Goal: Transaction & Acquisition: Purchase product/service

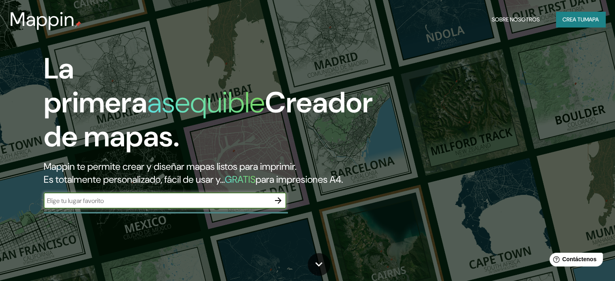
click at [89, 205] on input "text" at bounding box center [157, 200] width 226 height 9
type input "l"
type input "ancon playa [GEOGRAPHIC_DATA]"
click at [278, 205] on icon "button" at bounding box center [278, 201] width 10 height 10
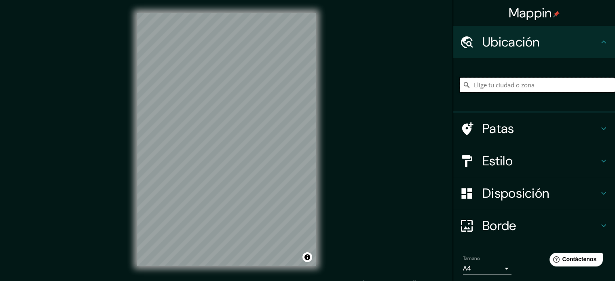
click at [485, 84] on input "Elige tu ciudad o zona" at bounding box center [537, 85] width 155 height 15
click at [489, 85] on input "Elige tu ciudad o zona" at bounding box center [537, 85] width 155 height 15
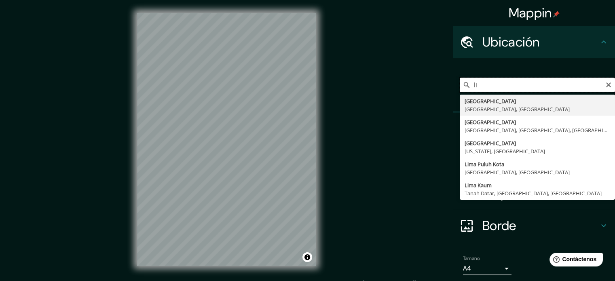
type input "l"
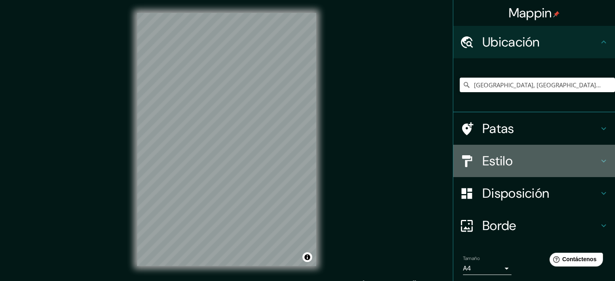
click at [494, 148] on div "Estilo" at bounding box center [534, 161] width 162 height 32
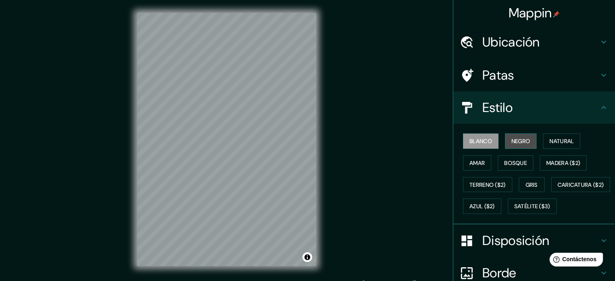
click at [511, 143] on font "Negro" at bounding box center [520, 140] width 19 height 7
drag, startPoint x: 370, startPoint y: 153, endPoint x: 351, endPoint y: 157, distance: 19.7
click at [367, 154] on div "Mappin Ubicación [GEOGRAPHIC_DATA], [GEOGRAPHIC_DATA], [GEOGRAPHIC_DATA], [GEOG…" at bounding box center [307, 146] width 615 height 292
click at [556, 40] on h4 "Ubicación" at bounding box center [540, 42] width 116 height 16
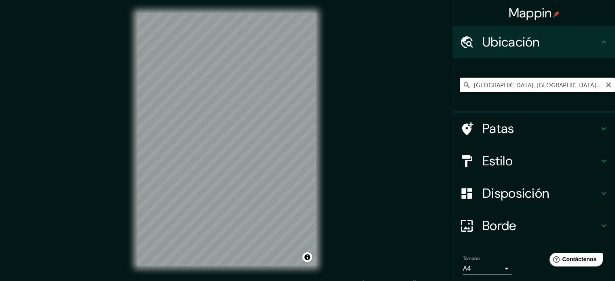
click at [534, 86] on input "[GEOGRAPHIC_DATA], [GEOGRAPHIC_DATA], [GEOGRAPHIC_DATA], [GEOGRAPHIC_DATA]" at bounding box center [537, 85] width 155 height 15
click at [484, 85] on input "[GEOGRAPHIC_DATA], [GEOGRAPHIC_DATA], [GEOGRAPHIC_DATA], [GEOGRAPHIC_DATA]" at bounding box center [537, 85] width 155 height 15
click at [550, 85] on input "[GEOGRAPHIC_DATA], [GEOGRAPHIC_DATA], [GEOGRAPHIC_DATA]" at bounding box center [537, 85] width 155 height 15
click at [551, 85] on input "[GEOGRAPHIC_DATA], [GEOGRAPHIC_DATA], [GEOGRAPHIC_DATA]" at bounding box center [537, 85] width 155 height 15
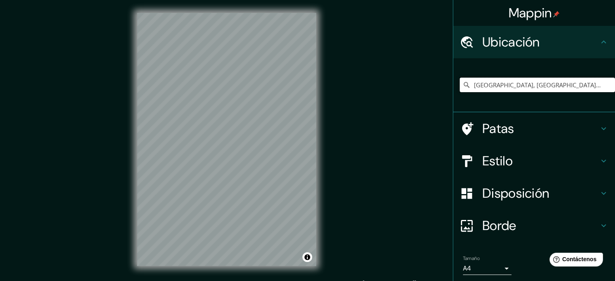
click at [551, 85] on input "[GEOGRAPHIC_DATA], [GEOGRAPHIC_DATA], [GEOGRAPHIC_DATA]" at bounding box center [537, 85] width 155 height 15
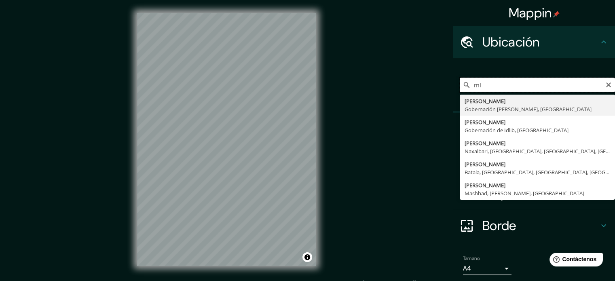
type input "m"
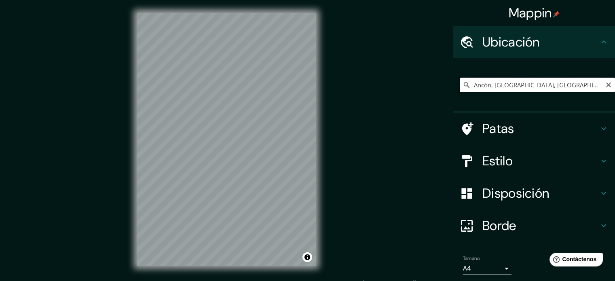
drag, startPoint x: 482, startPoint y: 89, endPoint x: 575, endPoint y: 85, distance: 92.7
click at [573, 85] on input "Ancón, [GEOGRAPHIC_DATA], [GEOGRAPHIC_DATA], [GEOGRAPHIC_DATA]" at bounding box center [537, 85] width 155 height 15
click at [575, 85] on input "Ancón, [GEOGRAPHIC_DATA], [GEOGRAPHIC_DATA], [GEOGRAPHIC_DATA]" at bounding box center [537, 85] width 155 height 15
click at [575, 84] on input "Ancón, [GEOGRAPHIC_DATA], [GEOGRAPHIC_DATA], [GEOGRAPHIC_DATA]" at bounding box center [537, 85] width 155 height 15
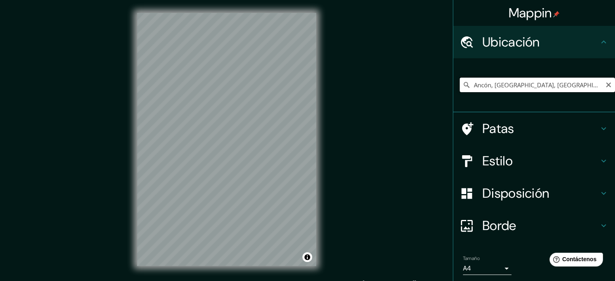
paste input "Hogar de niños La [PERSON_NAME], [STREET_ADDRESS]"
click at [513, 87] on input "[GEOGRAPHIC_DATA], [GEOGRAPHIC_DATA], [GEOGRAPHIC_DATA]" at bounding box center [537, 85] width 155 height 15
paste input "Hogar de niños La [PERSON_NAME], [STREET_ADDRESS]"
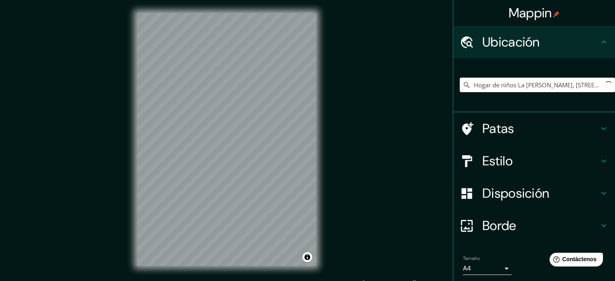
scroll to position [0, 45]
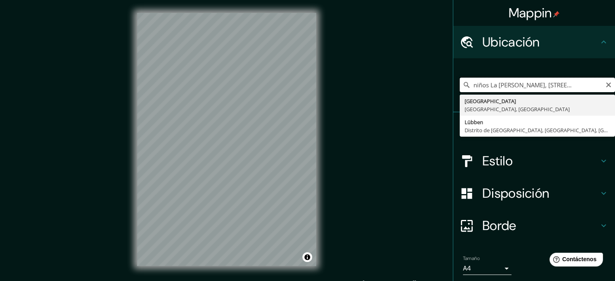
click at [588, 83] on input "Hogar de niños La [PERSON_NAME], [STREET_ADDRESS]" at bounding box center [537, 85] width 155 height 15
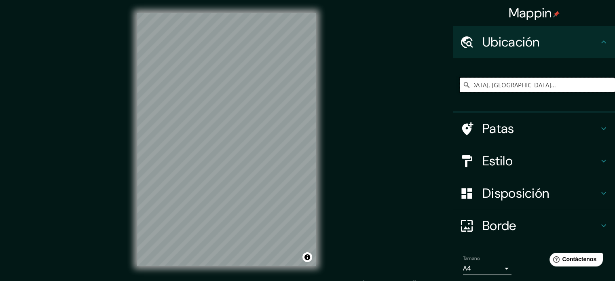
scroll to position [0, 0]
click at [583, 86] on input "[GEOGRAPHIC_DATA], [GEOGRAPHIC_DATA], [GEOGRAPHIC_DATA]" at bounding box center [537, 85] width 155 height 15
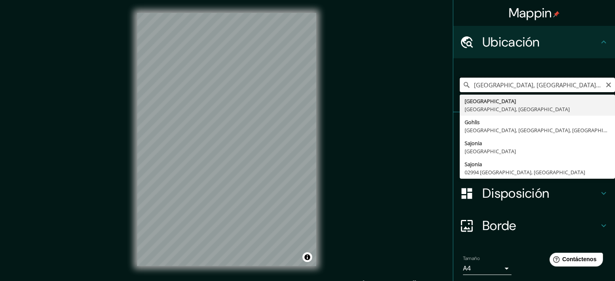
paste input "Hogar de niños La [PERSON_NAME], [STREET_ADDRESS]"
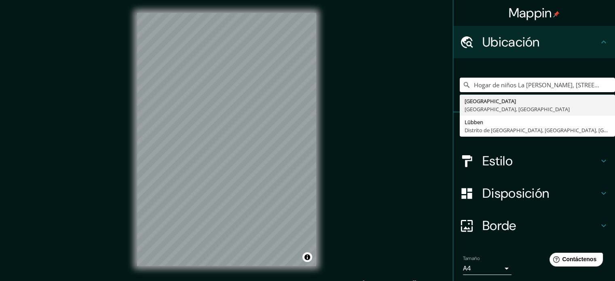
drag, startPoint x: 514, startPoint y: 87, endPoint x: 463, endPoint y: 93, distance: 52.1
click at [463, 93] on div "Hogar de niños La [PERSON_NAME], Miramar 11982, Ancón 15123 [GEOGRAPHIC_DATA], …" at bounding box center [537, 85] width 155 height 40
click at [555, 82] on input "Hogar de niños La [PERSON_NAME], [STREET_ADDRESS]" at bounding box center [537, 85] width 155 height 15
drag, startPoint x: 556, startPoint y: 87, endPoint x: 458, endPoint y: 89, distance: 97.9
click at [460, 89] on div "Hogar de niños La [PERSON_NAME], Miramar 11982, Ancón 15123 [GEOGRAPHIC_DATA], …" at bounding box center [537, 85] width 155 height 15
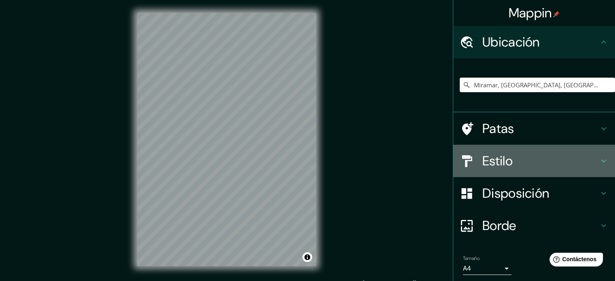
click at [498, 160] on font "Estilo" at bounding box center [497, 160] width 30 height 17
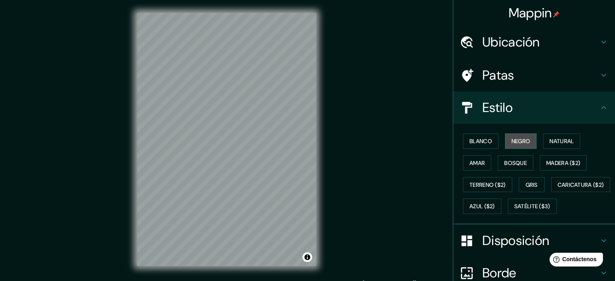
click at [523, 144] on font "Negro" at bounding box center [520, 140] width 19 height 7
click at [469, 141] on font "Blanco" at bounding box center [480, 140] width 23 height 7
click at [482, 164] on button "Amar" at bounding box center [477, 162] width 28 height 15
click at [507, 160] on font "Bosque" at bounding box center [515, 162] width 23 height 7
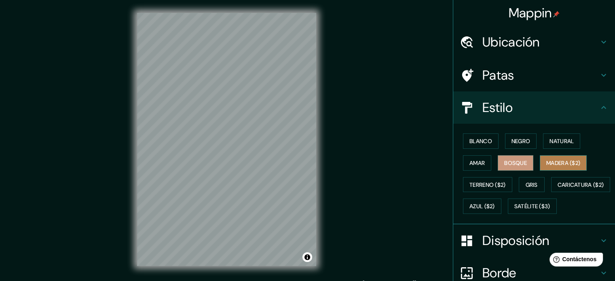
click at [546, 161] on font "Madera ($2)" at bounding box center [563, 162] width 34 height 7
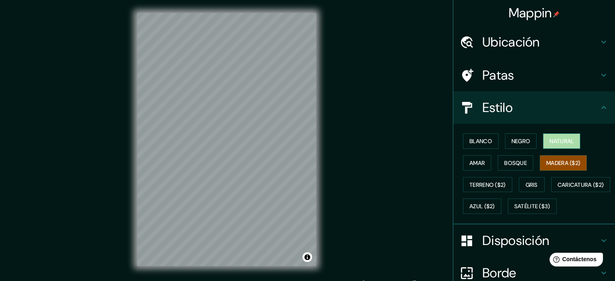
click at [555, 146] on button "Natural" at bounding box center [561, 140] width 37 height 15
click at [516, 140] on font "Negro" at bounding box center [520, 140] width 19 height 7
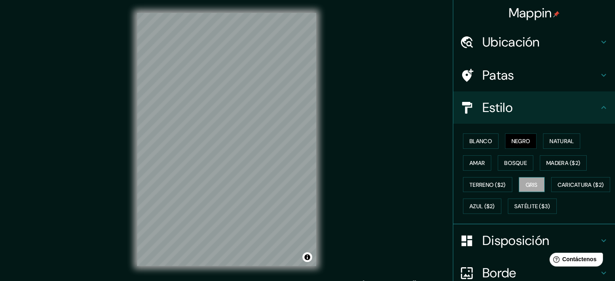
click at [530, 182] on font "Gris" at bounding box center [532, 184] width 12 height 7
click at [516, 141] on font "Negro" at bounding box center [520, 140] width 19 height 7
click at [469, 141] on font "Blanco" at bounding box center [480, 140] width 23 height 7
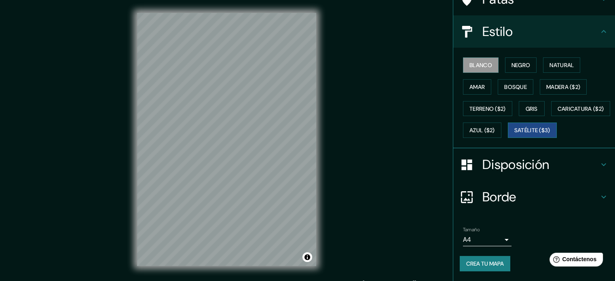
scroll to position [95, 0]
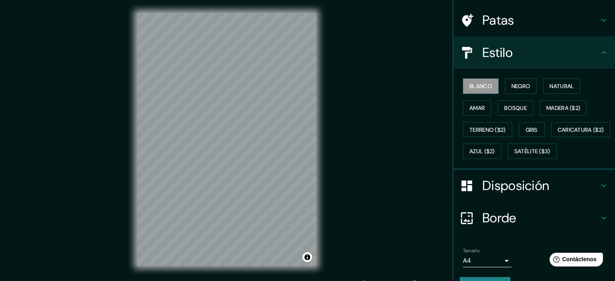
click at [553, 194] on h4 "Disposición" at bounding box center [540, 185] width 116 height 16
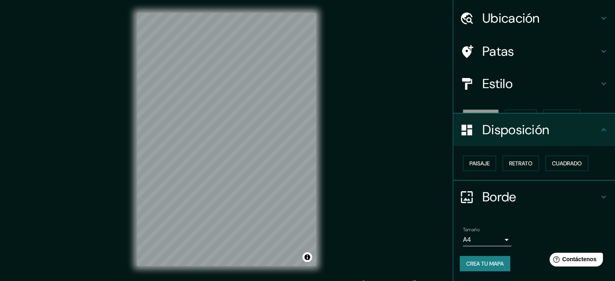
scroll to position [10, 0]
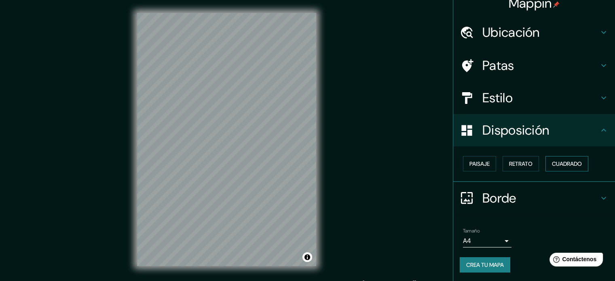
click at [552, 164] on font "Cuadrado" at bounding box center [567, 163] width 30 height 7
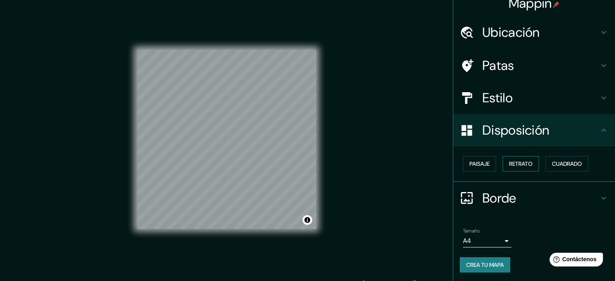
click at [516, 165] on font "Retrato" at bounding box center [520, 163] width 23 height 7
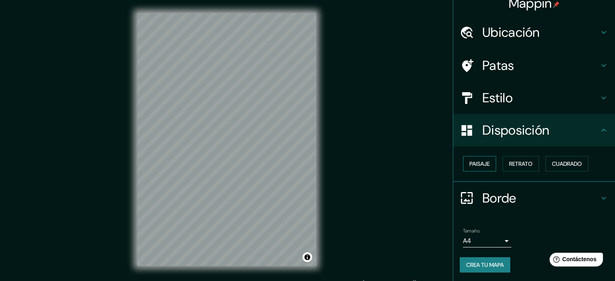
click at [480, 165] on font "Paisaje" at bounding box center [479, 163] width 20 height 7
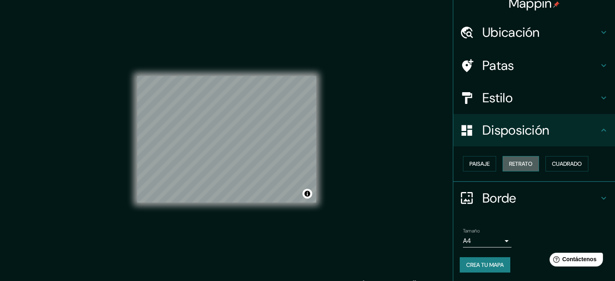
click at [512, 165] on font "Retrato" at bounding box center [520, 163] width 23 height 7
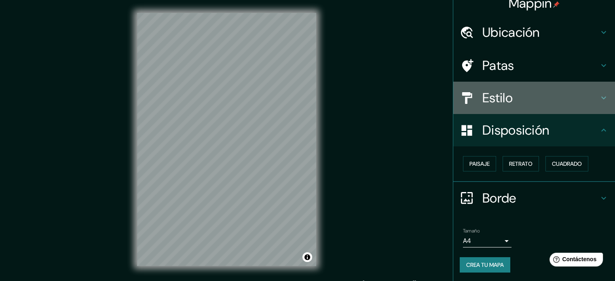
click at [596, 106] on div "Estilo" at bounding box center [534, 98] width 162 height 32
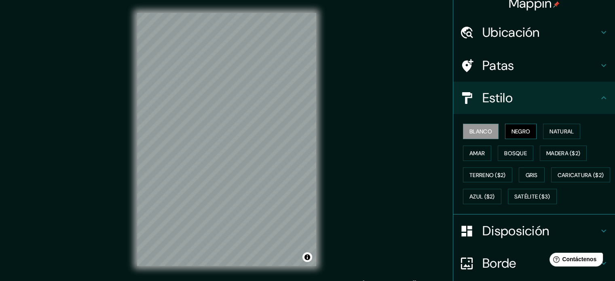
click at [512, 128] on font "Negro" at bounding box center [520, 131] width 19 height 7
click at [196, 6] on div "© Mapbox © OpenStreetMap Improve this map" at bounding box center [226, 139] width 205 height 279
click at [165, 11] on div "© Mapbox © OpenStreetMap Improve this map" at bounding box center [226, 139] width 205 height 279
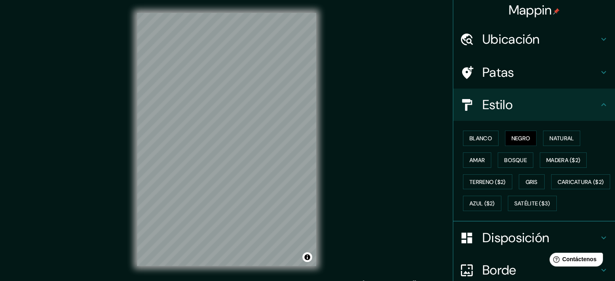
scroll to position [0, 0]
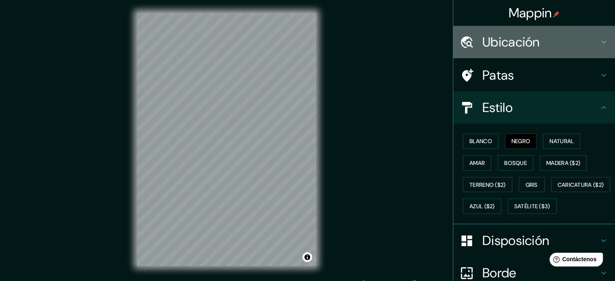
click at [604, 47] on div "Ubicación" at bounding box center [534, 42] width 162 height 32
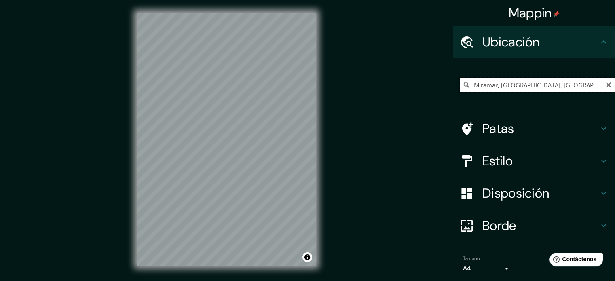
click at [513, 81] on input "Miramar, [GEOGRAPHIC_DATA], [GEOGRAPHIC_DATA], [GEOGRAPHIC_DATA]" at bounding box center [537, 85] width 155 height 15
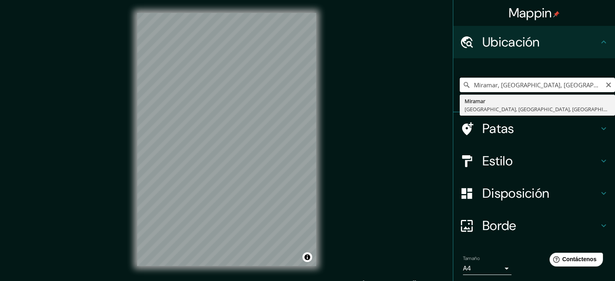
click at [513, 81] on input "Miramar, [GEOGRAPHIC_DATA], [GEOGRAPHIC_DATA], [GEOGRAPHIC_DATA]" at bounding box center [537, 85] width 155 height 15
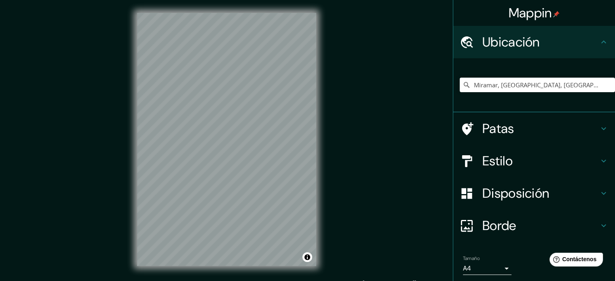
drag, startPoint x: 492, startPoint y: 68, endPoint x: 488, endPoint y: 77, distance: 10.5
click at [488, 76] on div "Miramar, [GEOGRAPHIC_DATA], [GEOGRAPHIC_DATA], [GEOGRAPHIC_DATA]" at bounding box center [537, 85] width 155 height 40
click at [490, 82] on input "Miramar, [GEOGRAPHIC_DATA], [GEOGRAPHIC_DATA], [GEOGRAPHIC_DATA]" at bounding box center [537, 85] width 155 height 15
click at [492, 82] on input "Miramar, [GEOGRAPHIC_DATA], [GEOGRAPHIC_DATA], [GEOGRAPHIC_DATA]" at bounding box center [537, 85] width 155 height 15
click at [479, 85] on input "[PERSON_NAME], [GEOGRAPHIC_DATA], [GEOGRAPHIC_DATA], [GEOGRAPHIC_DATA]" at bounding box center [537, 85] width 155 height 15
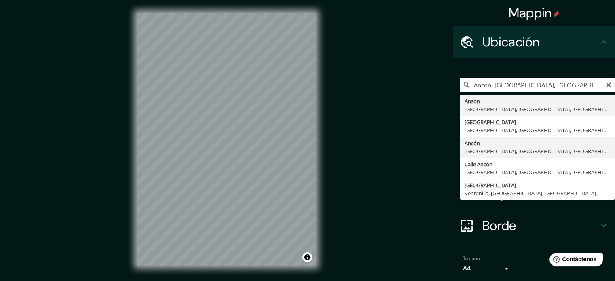
type input "Ancón, [GEOGRAPHIC_DATA], [GEOGRAPHIC_DATA], [GEOGRAPHIC_DATA]"
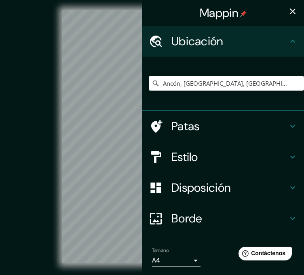
click at [288, 13] on icon "button" at bounding box center [293, 11] width 10 height 10
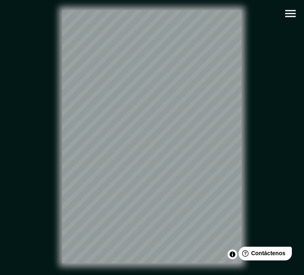
click at [291, 20] on icon "button" at bounding box center [290, 13] width 14 height 14
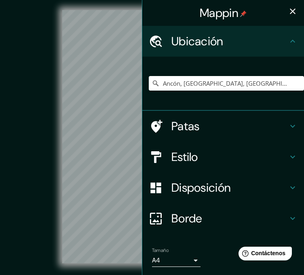
click at [188, 157] on font "Estilo" at bounding box center [184, 156] width 27 height 15
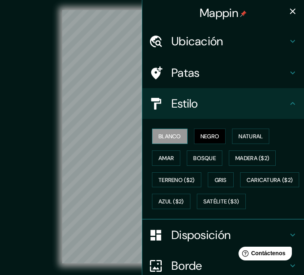
click at [162, 137] on font "Blanco" at bounding box center [169, 136] width 23 height 7
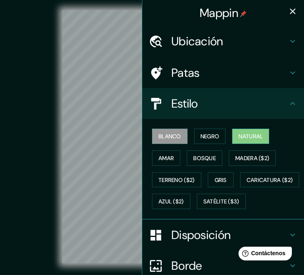
click at [243, 131] on font "Natural" at bounding box center [251, 136] width 24 height 11
click at [172, 135] on font "Blanco" at bounding box center [169, 136] width 23 height 7
click at [290, 10] on icon "button" at bounding box center [293, 11] width 6 height 6
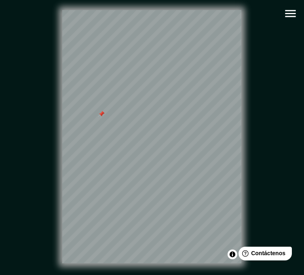
drag, startPoint x: 97, startPoint y: 63, endPoint x: 102, endPoint y: 114, distance: 50.9
click at [102, 117] on div at bounding box center [101, 114] width 6 height 6
click at [114, 108] on div at bounding box center [115, 105] width 6 height 6
click at [116, 68] on div at bounding box center [115, 64] width 6 height 6
click at [67, 88] on div "© Mapbox © OpenStreetMap Improve this map" at bounding box center [152, 136] width 274 height 247
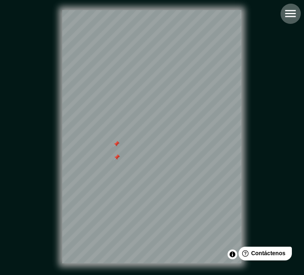
click at [296, 14] on icon "button" at bounding box center [290, 13] width 14 height 14
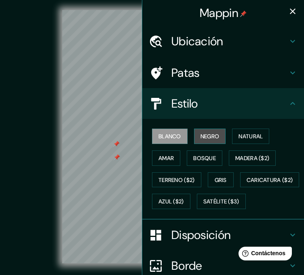
click at [216, 134] on button "Negro" at bounding box center [210, 136] width 32 height 15
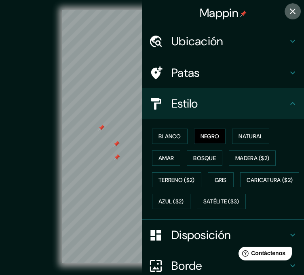
click at [288, 13] on icon "button" at bounding box center [293, 11] width 10 height 10
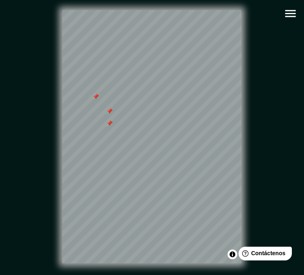
click at [109, 112] on div at bounding box center [109, 111] width 6 height 6
click at [96, 100] on div at bounding box center [96, 96] width 6 height 6
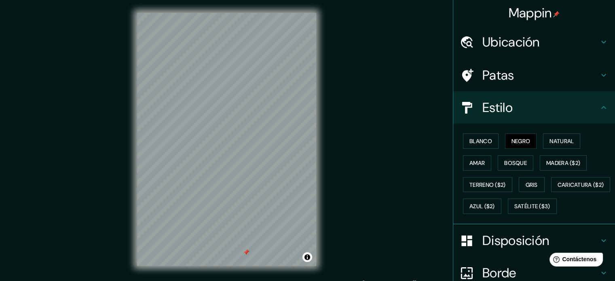
click at [592, 76] on h4 "Patas" at bounding box center [540, 75] width 116 height 16
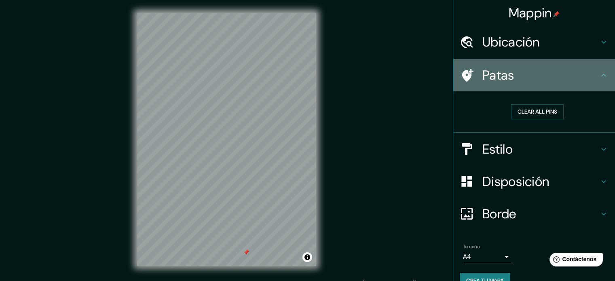
click at [592, 76] on h4 "Patas" at bounding box center [540, 75] width 116 height 16
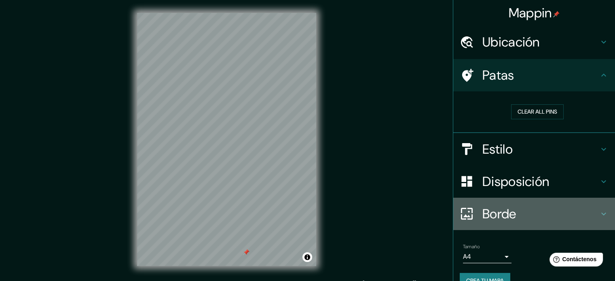
click at [600, 210] on icon at bounding box center [604, 214] width 10 height 10
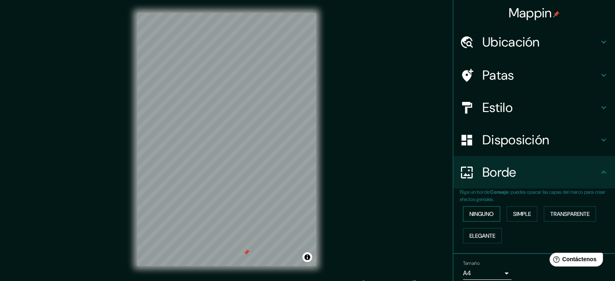
click at [487, 217] on font "Ninguno" at bounding box center [481, 213] width 24 height 7
click at [515, 209] on font "Simple" at bounding box center [522, 214] width 18 height 11
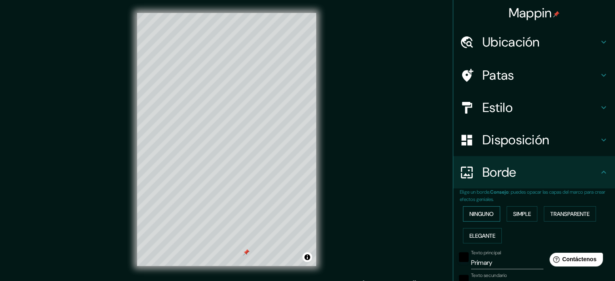
click at [493, 211] on button "Ninguno" at bounding box center [481, 213] width 37 height 15
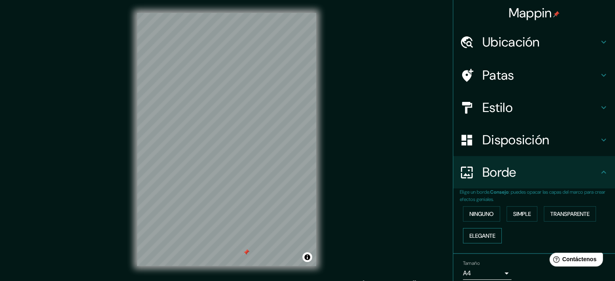
click at [491, 234] on button "Elegante" at bounding box center [482, 235] width 39 height 15
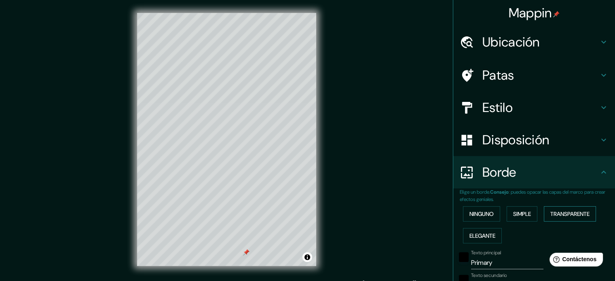
click at [578, 209] on font "Transparente" at bounding box center [569, 214] width 39 height 11
click at [486, 211] on font "Ninguno" at bounding box center [481, 213] width 24 height 7
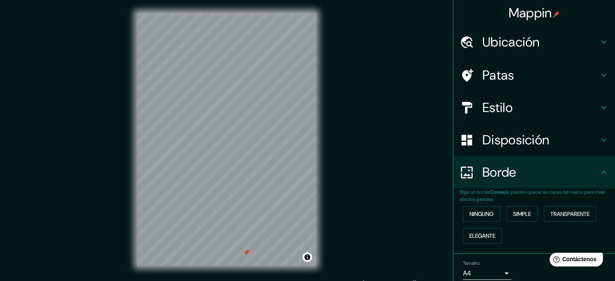
scroll to position [32, 0]
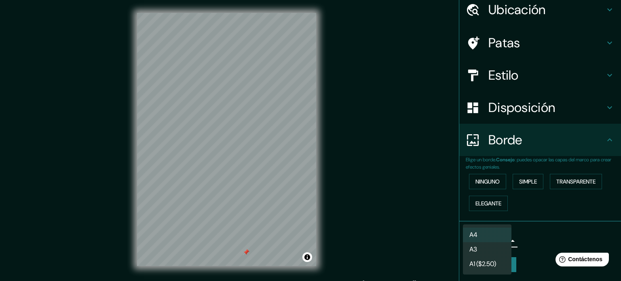
click at [501, 241] on body "Mappin Ubicación Ancón, [GEOGRAPHIC_DATA], [GEOGRAPHIC_DATA], [GEOGRAPHIC_DATA]…" at bounding box center [310, 140] width 621 height 281
click at [492, 250] on li "A3" at bounding box center [487, 250] width 49 height 15
type input "a4"
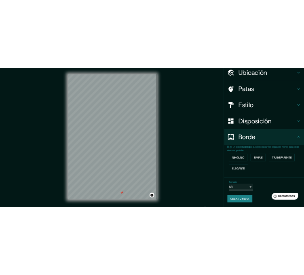
scroll to position [11, 0]
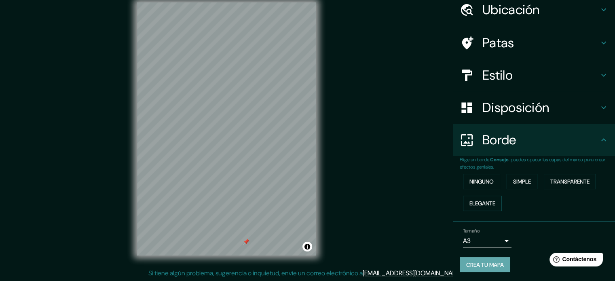
click at [501, 262] on button "Crea tu mapa" at bounding box center [485, 264] width 51 height 15
click at [536, 87] on div "Estilo" at bounding box center [534, 75] width 162 height 32
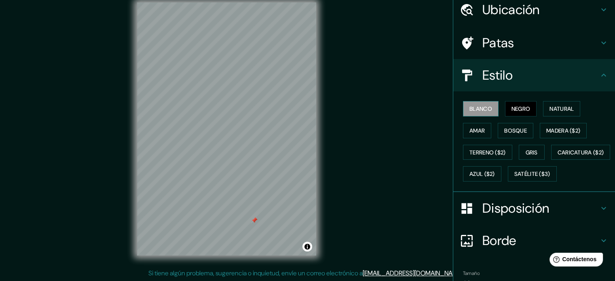
click at [480, 107] on font "Blanco" at bounding box center [480, 108] width 23 height 7
click at [235, 84] on div at bounding box center [234, 85] width 6 height 6
click at [239, 85] on div at bounding box center [239, 86] width 6 height 6
click at [516, 106] on font "Negro" at bounding box center [520, 108] width 19 height 7
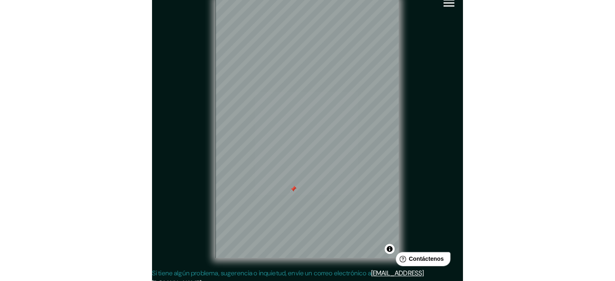
scroll to position [32, 0]
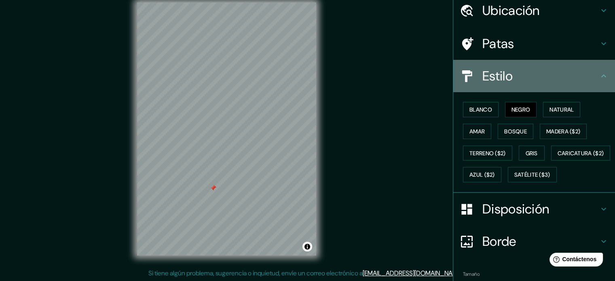
click at [599, 85] on div "Estilo" at bounding box center [534, 76] width 162 height 32
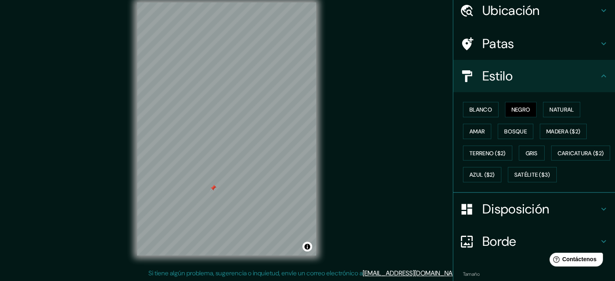
click at [602, 77] on icon at bounding box center [604, 76] width 10 height 10
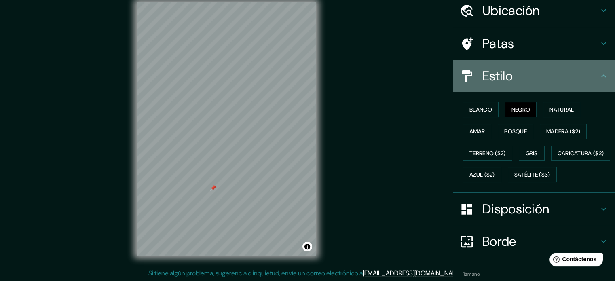
click at [601, 74] on icon at bounding box center [603, 75] width 5 height 3
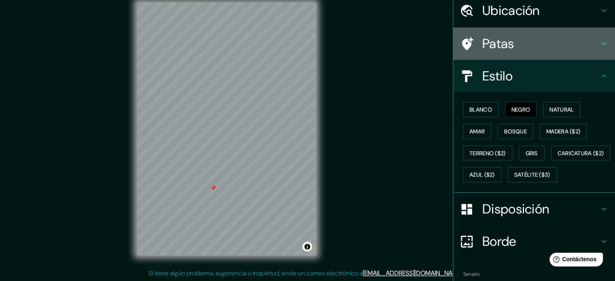
click at [597, 36] on div "Patas" at bounding box center [534, 43] width 162 height 32
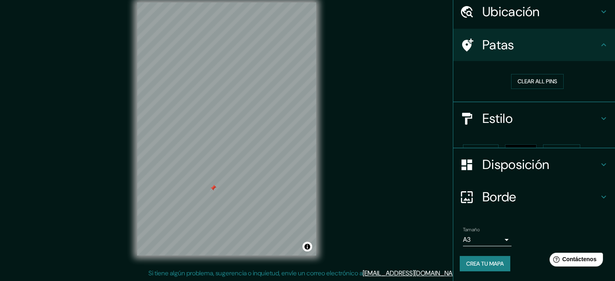
scroll to position [16, 0]
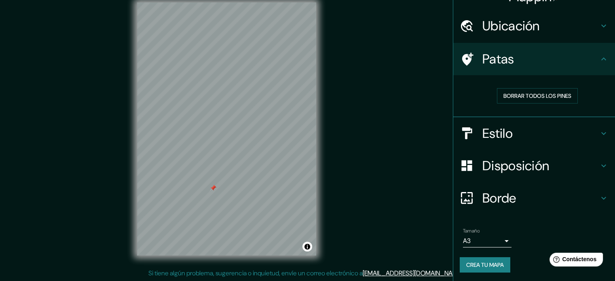
click at [592, 159] on h4 "Disposición" at bounding box center [540, 166] width 116 height 16
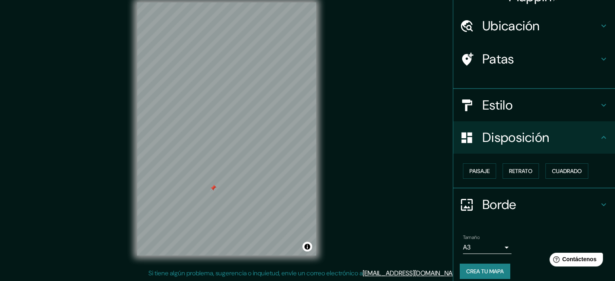
scroll to position [10, 0]
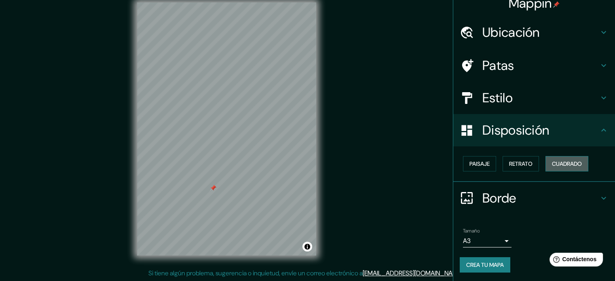
click at [558, 164] on font "Cuadrado" at bounding box center [567, 163] width 30 height 7
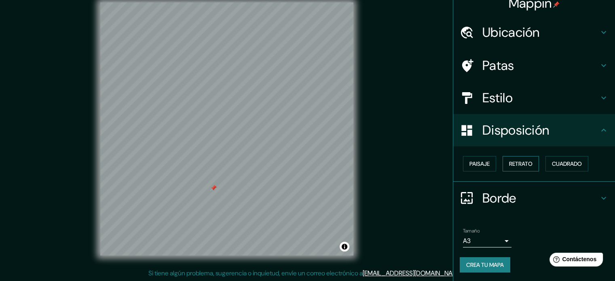
click at [512, 158] on font "Retrato" at bounding box center [520, 163] width 23 height 11
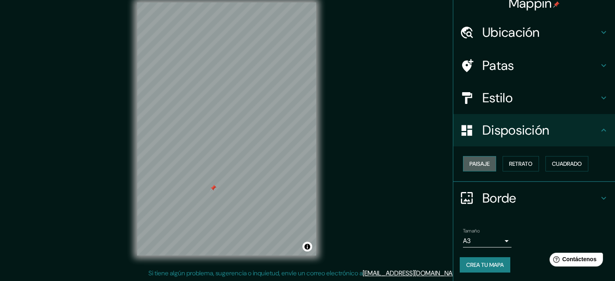
click at [477, 167] on font "Paisaje" at bounding box center [479, 163] width 20 height 7
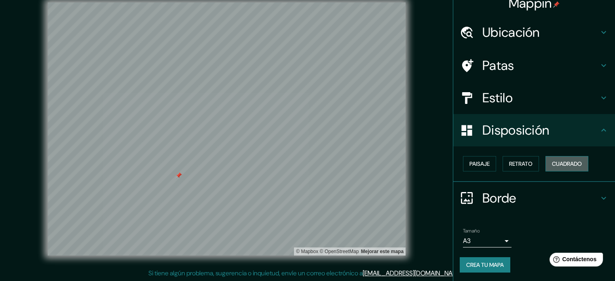
click at [553, 167] on font "Cuadrado" at bounding box center [567, 163] width 30 height 7
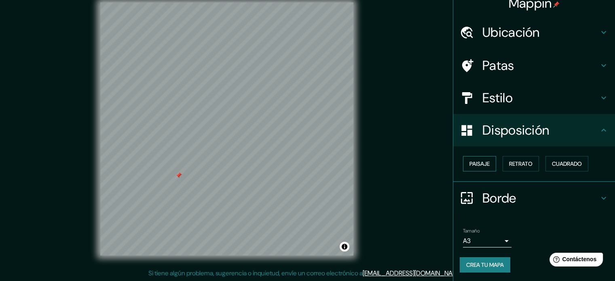
click at [470, 162] on font "Paisaje" at bounding box center [479, 163] width 20 height 7
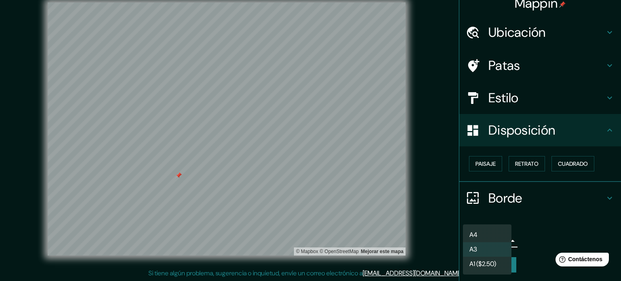
click at [498, 241] on body "Mappin Ubicación Ancón, [GEOGRAPHIC_DATA], [GEOGRAPHIC_DATA], [GEOGRAPHIC_DATA]…" at bounding box center [310, 129] width 621 height 281
click at [490, 248] on li "A3" at bounding box center [487, 250] width 49 height 15
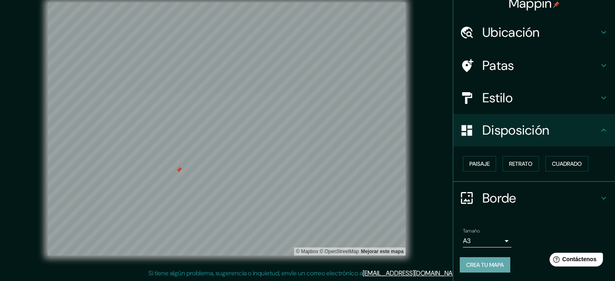
click at [476, 263] on font "Crea tu mapa" at bounding box center [485, 264] width 38 height 7
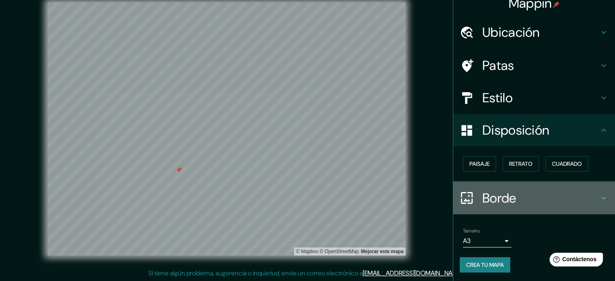
click at [591, 197] on h4 "Borde" at bounding box center [540, 198] width 116 height 16
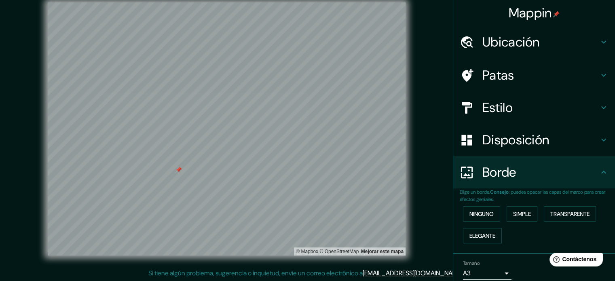
scroll to position [32, 0]
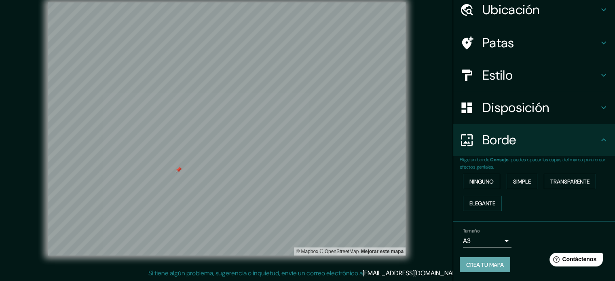
click at [471, 257] on button "Crea tu mapa" at bounding box center [485, 264] width 51 height 15
click at [434, 238] on div "© Mapbox © OpenStreetMap Mejorar este mapa" at bounding box center [226, 128] width 553 height 253
click at [472, 265] on font "Crea tu mapa" at bounding box center [485, 264] width 38 height 7
click at [177, 171] on div at bounding box center [178, 170] width 6 height 6
click at [472, 257] on button "Crea tu mapa" at bounding box center [485, 264] width 51 height 15
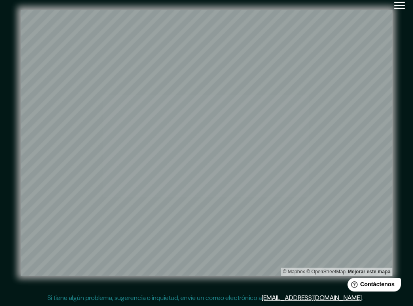
scroll to position [7, 0]
click at [309, 167] on div at bounding box center [312, 166] width 6 height 6
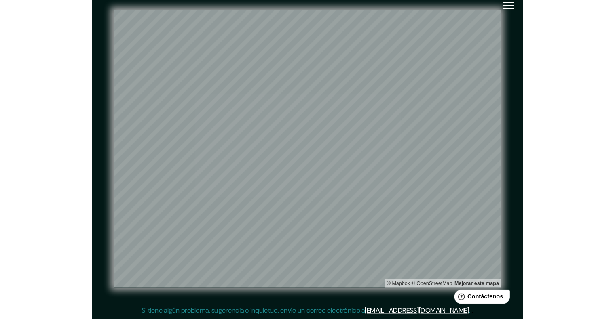
scroll to position [0, 0]
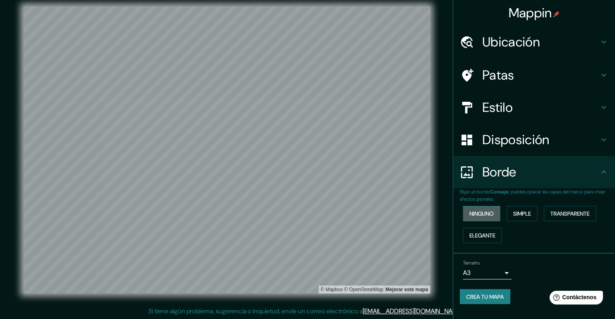
click at [483, 207] on button "Ninguno" at bounding box center [481, 213] width 37 height 15
click at [486, 281] on font "Crea tu mapa" at bounding box center [485, 297] width 38 height 7
click at [504, 281] on font "Crea tu mapa" at bounding box center [485, 297] width 38 height 7
